Goal: Find specific fact: Find specific fact

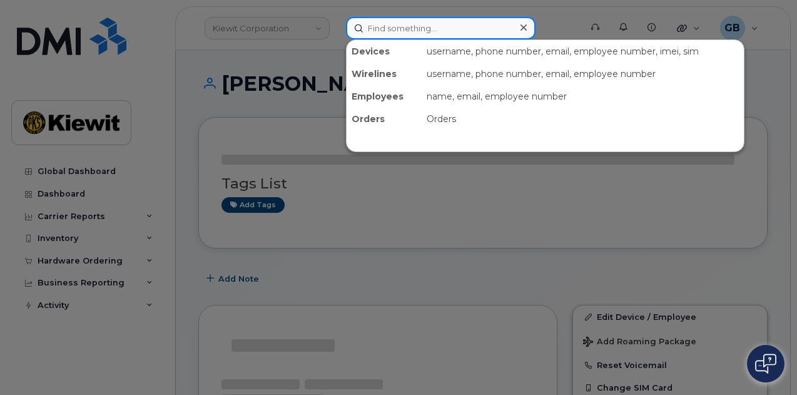
click at [405, 24] on input at bounding box center [441, 28] width 190 height 23
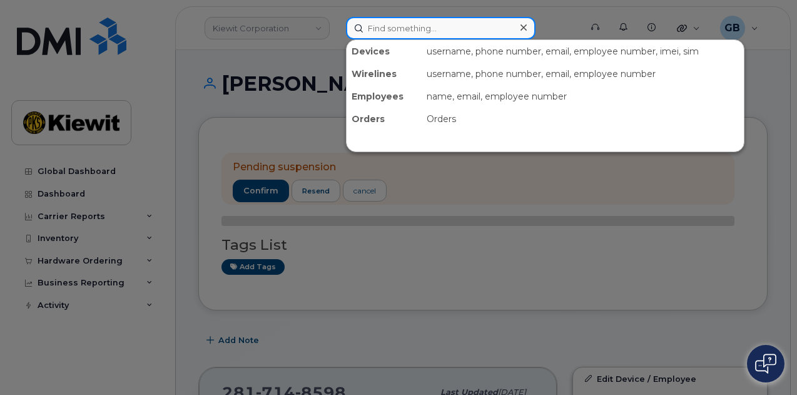
paste input "389201"
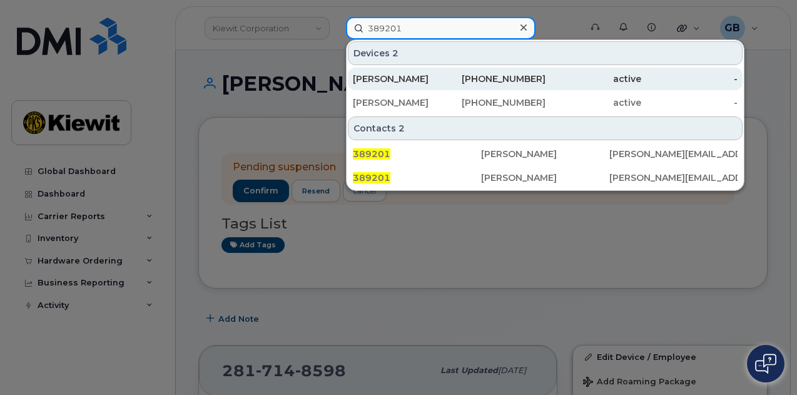
type input "389201"
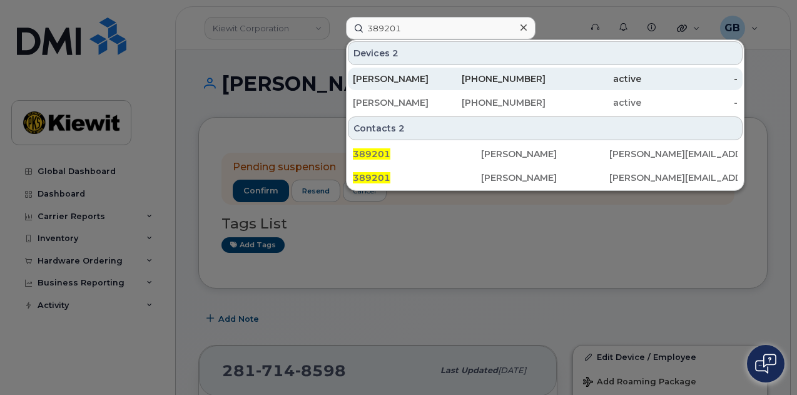
click at [427, 76] on div "[PERSON_NAME]" at bounding box center [401, 79] width 96 height 13
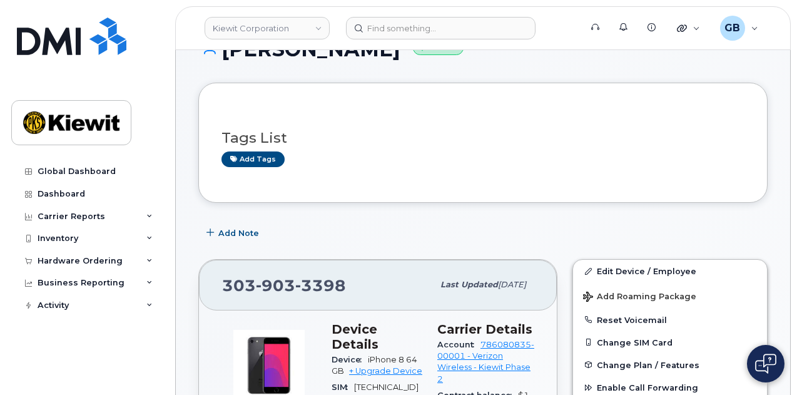
scroll to position [63, 0]
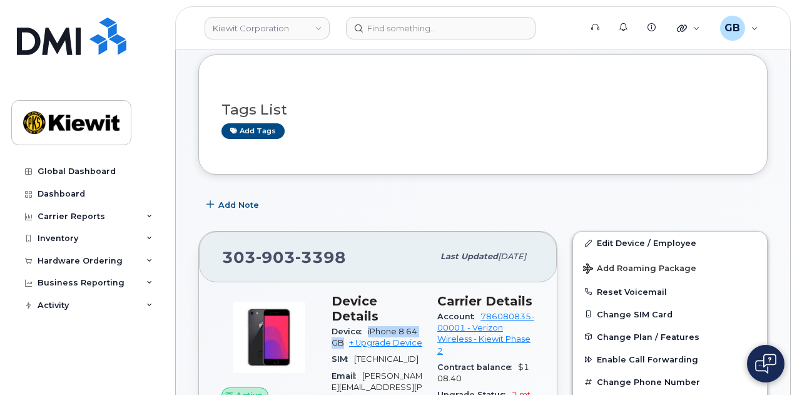
drag, startPoint x: 367, startPoint y: 316, endPoint x: 338, endPoint y: 325, distance: 30.7
click at [338, 325] on div "Device iPhone 8 64GB + Upgrade Device" at bounding box center [377, 338] width 91 height 28
click at [415, 305] on h3 "Device Details" at bounding box center [377, 308] width 91 height 30
drag, startPoint x: 404, startPoint y: 313, endPoint x: 368, endPoint y: 315, distance: 36.3
click at [368, 327] on span "iPhone 8 64GB" at bounding box center [375, 337] width 86 height 21
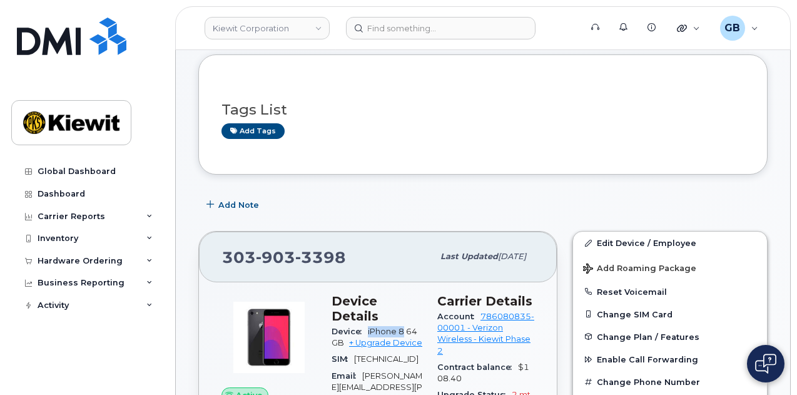
copy span "iPhone 8"
drag, startPoint x: 342, startPoint y: 258, endPoint x: 225, endPoint y: 258, distance: 116.4
click at [225, 258] on span "[PHONE_NUMBER]" at bounding box center [284, 257] width 124 height 19
copy span "[PHONE_NUMBER]"
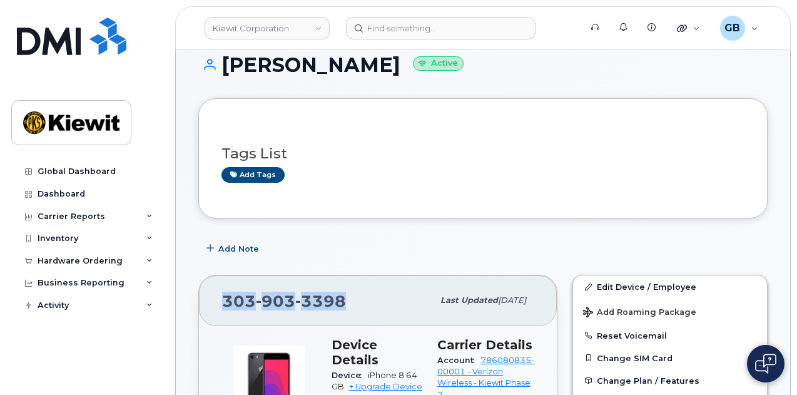
scroll to position [0, 0]
